Goal: Information Seeking & Learning: Learn about a topic

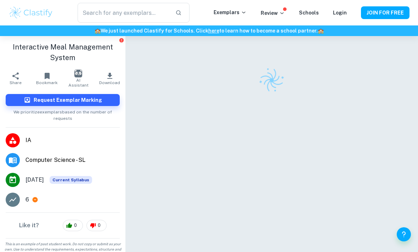
scroll to position [42, 0]
click at [42, 15] on img at bounding box center [30, 13] width 45 height 14
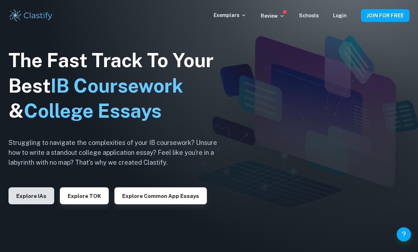
click at [34, 204] on button "Explore IAs" at bounding box center [31, 196] width 46 height 17
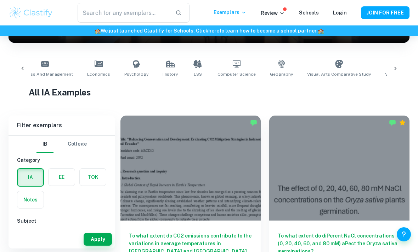
scroll to position [0, 161]
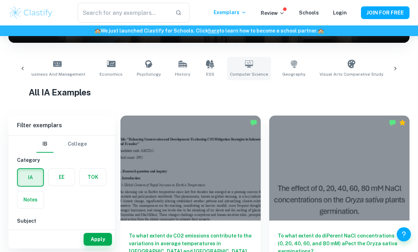
click at [245, 64] on icon at bounding box center [249, 64] width 8 height 7
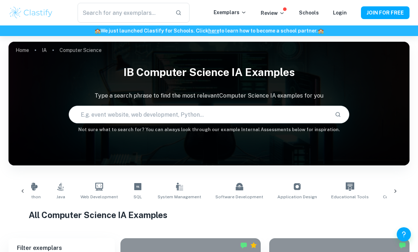
scroll to position [0, 77]
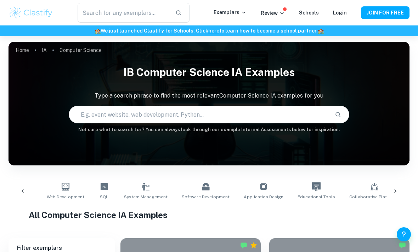
click at [96, 111] on input "text" at bounding box center [199, 115] width 260 height 20
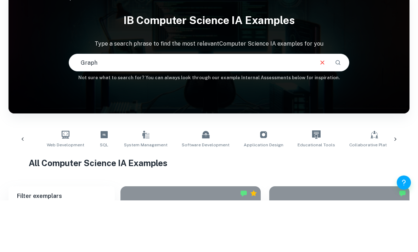
scroll to position [52, 0]
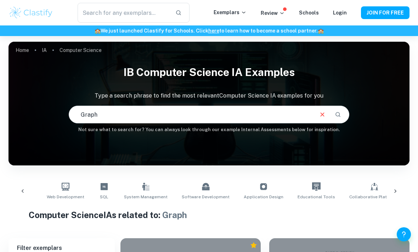
click at [110, 120] on input "Graph" at bounding box center [191, 115] width 244 height 20
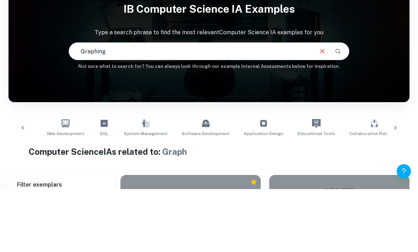
type input "Graphing"
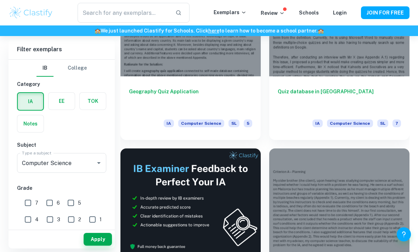
scroll to position [215, 0]
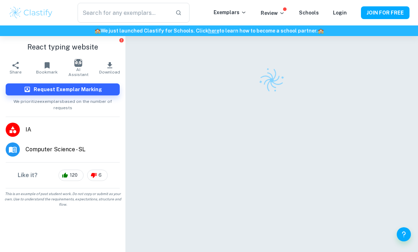
scroll to position [42, 0]
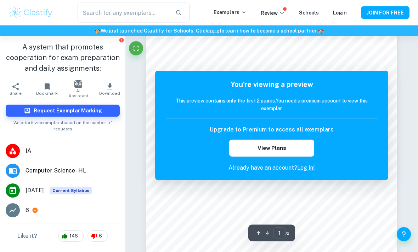
scroll to position [66, 0]
